Goal: Information Seeking & Learning: Learn about a topic

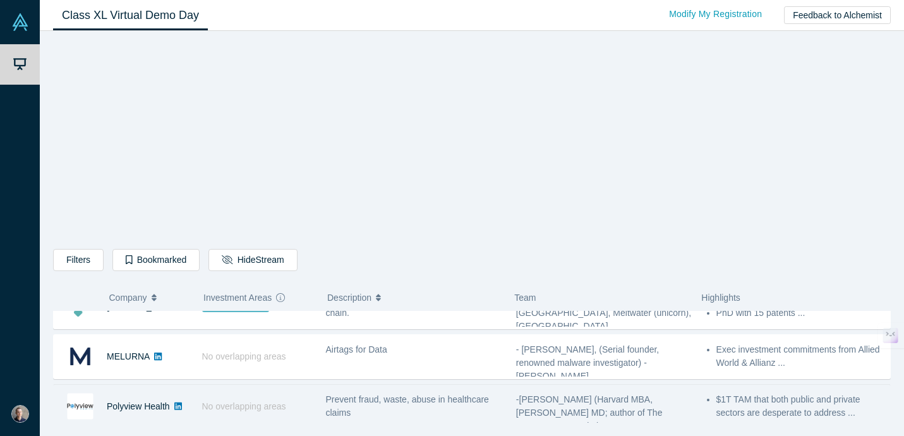
scroll to position [76, 0]
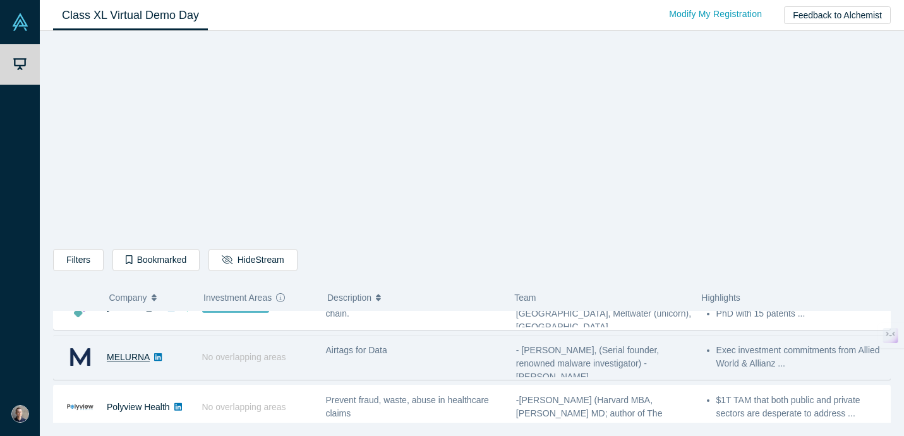
click at [122, 356] on link "MELURNA" at bounding box center [128, 357] width 43 height 10
